Goal: Transaction & Acquisition: Subscribe to service/newsletter

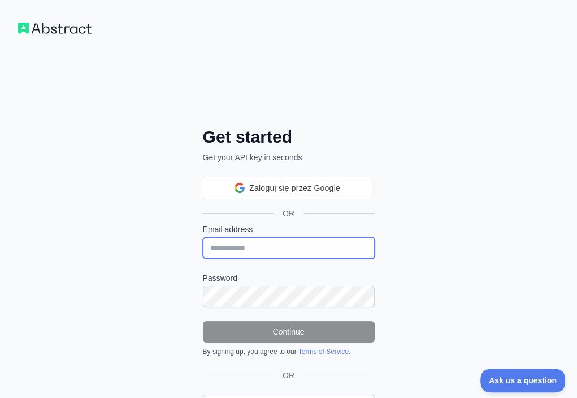
click at [203, 237] on input "Email address" at bounding box center [289, 247] width 172 height 21
paste input "**********"
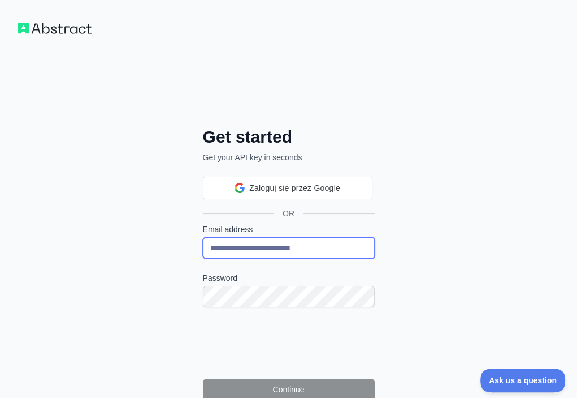
type input "**********"
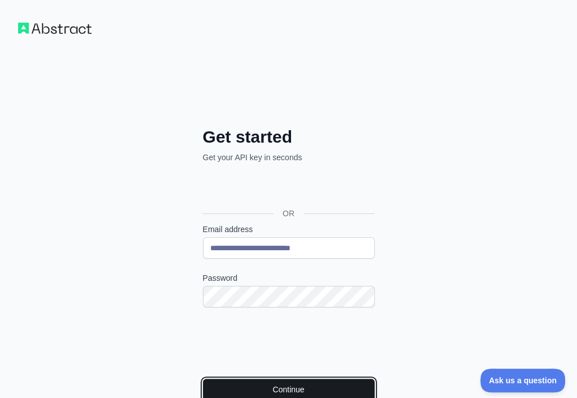
click at [203, 378] on button "Continue" at bounding box center [289, 388] width 172 height 21
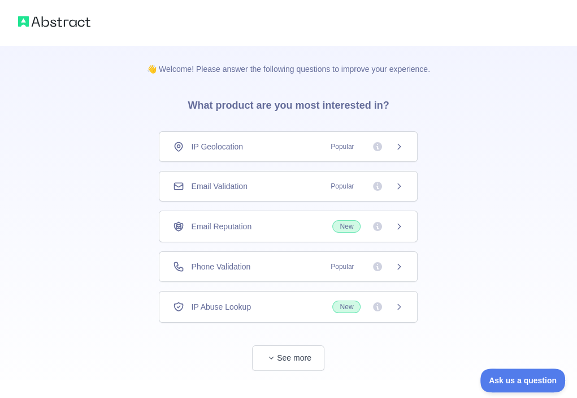
click at [276, 187] on div "Email Validation Popular" at bounding box center [288, 185] width 231 height 11
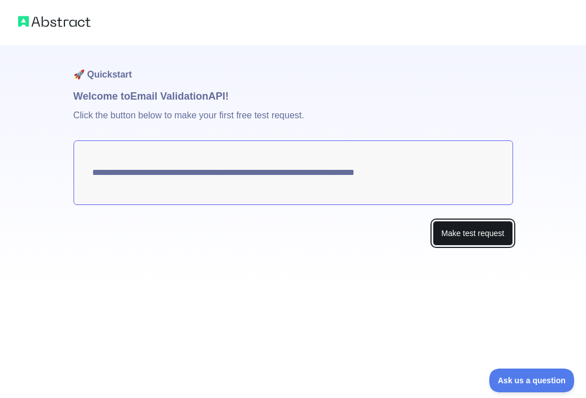
click at [498, 230] on button "Make test request" at bounding box center [473, 233] width 80 height 25
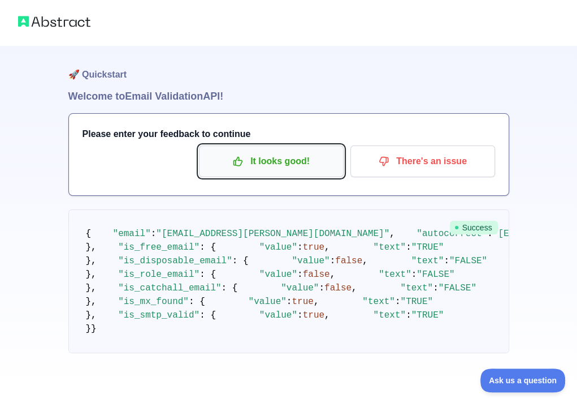
click at [322, 159] on p "It looks good!" at bounding box center [272, 161] width 128 height 19
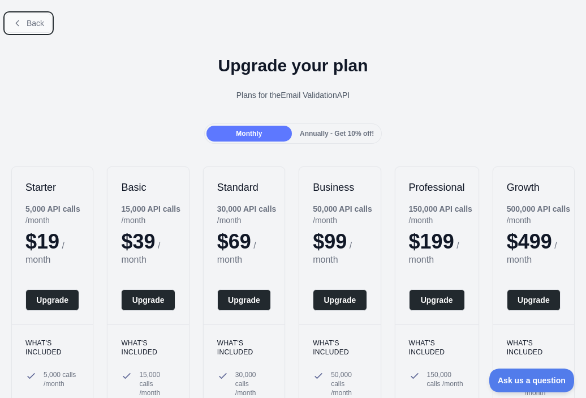
click at [36, 24] on span "Back" at bounding box center [36, 23] width 18 height 9
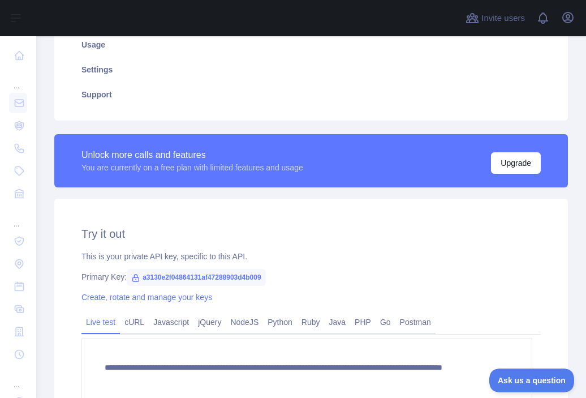
scroll to position [226, 0]
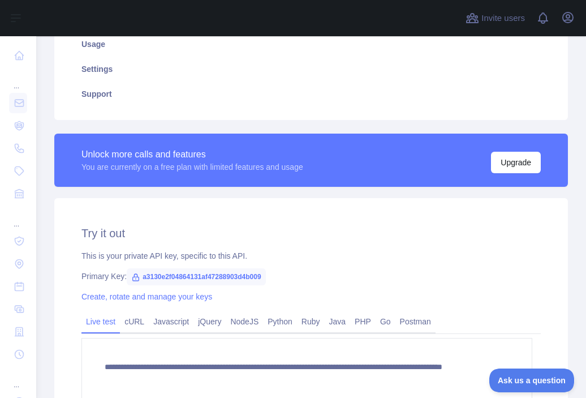
click at [199, 273] on span "a3130e2f04864131af47288903d4b009" at bounding box center [196, 276] width 139 height 17
copy span "a3130e2f04864131af47288903d4b009"
